Goal: Task Accomplishment & Management: Manage account settings

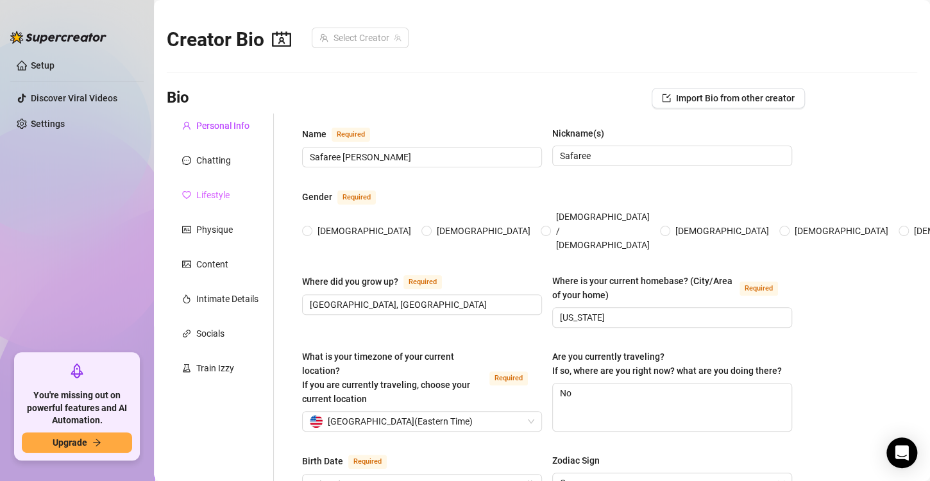
radio input "true"
type input "[DATE]"
click at [47, 37] on img at bounding box center [58, 37] width 96 height 13
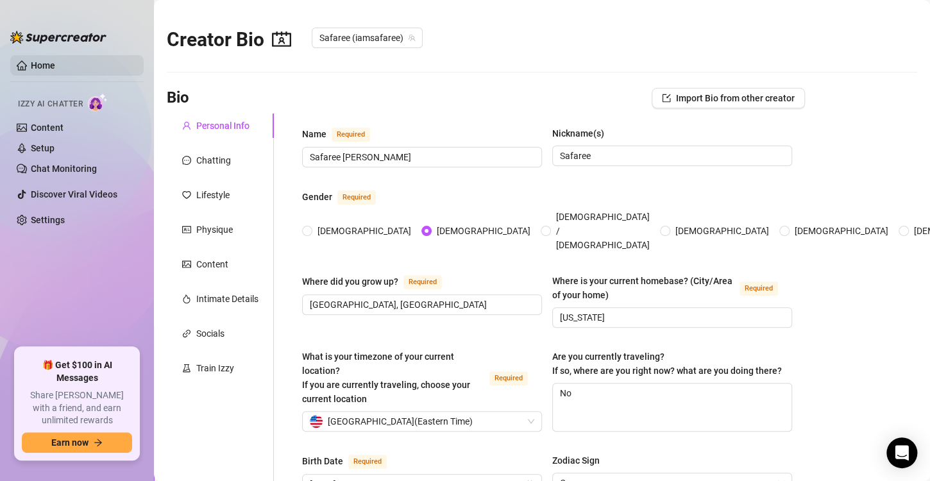
click at [38, 67] on link "Home" at bounding box center [43, 65] width 24 height 10
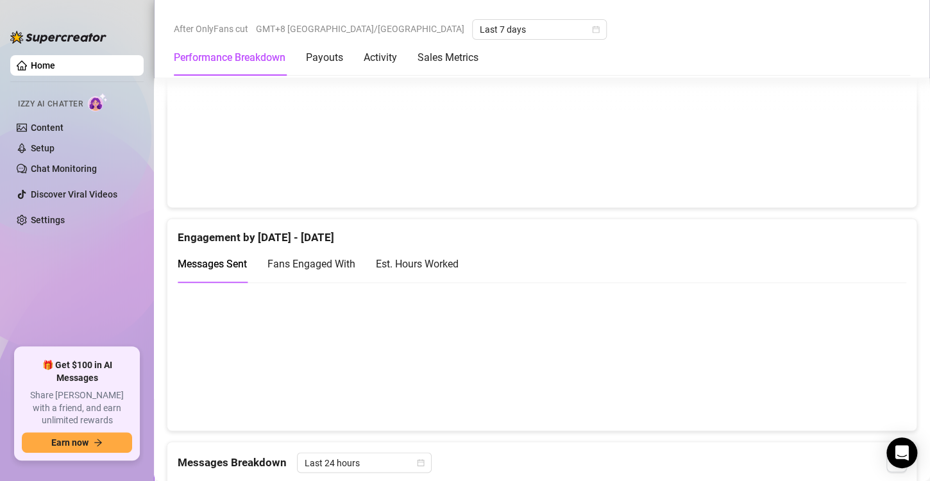
scroll to position [549, 0]
